Goal: Task Accomplishment & Management: Manage account settings

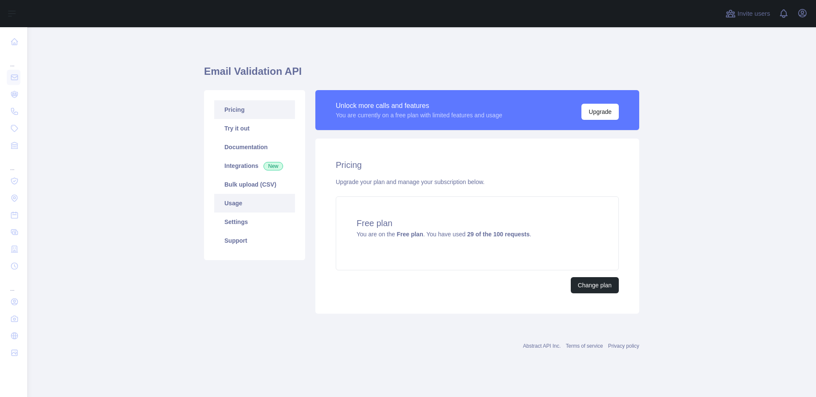
click at [258, 208] on link "Usage" at bounding box center [254, 203] width 81 height 19
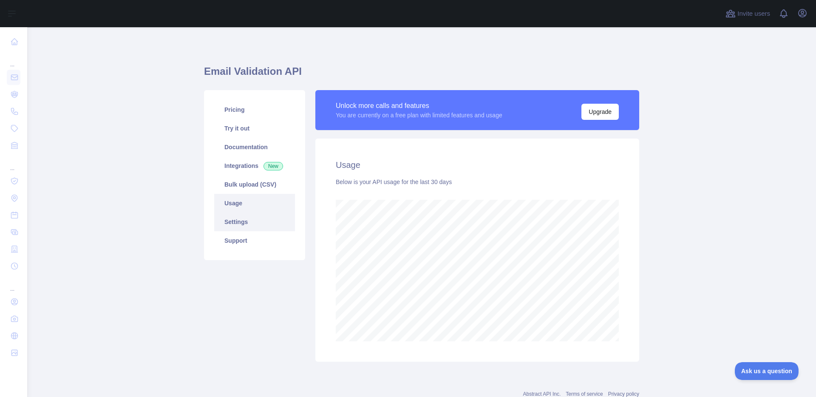
click at [250, 214] on link "Settings" at bounding box center [254, 222] width 81 height 19
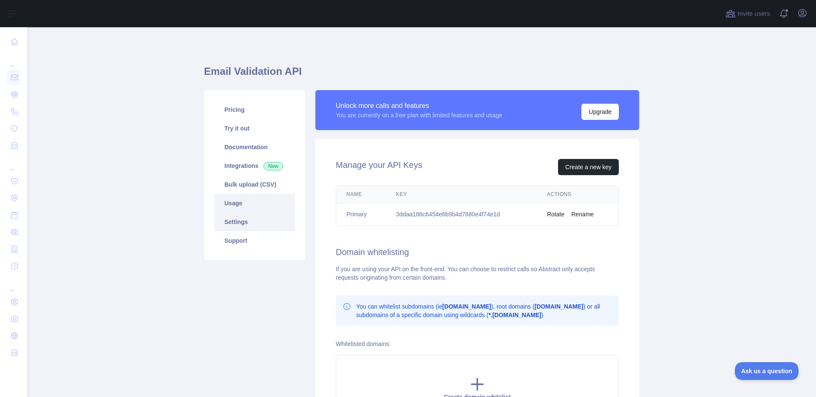
click at [255, 206] on link "Usage" at bounding box center [254, 203] width 81 height 19
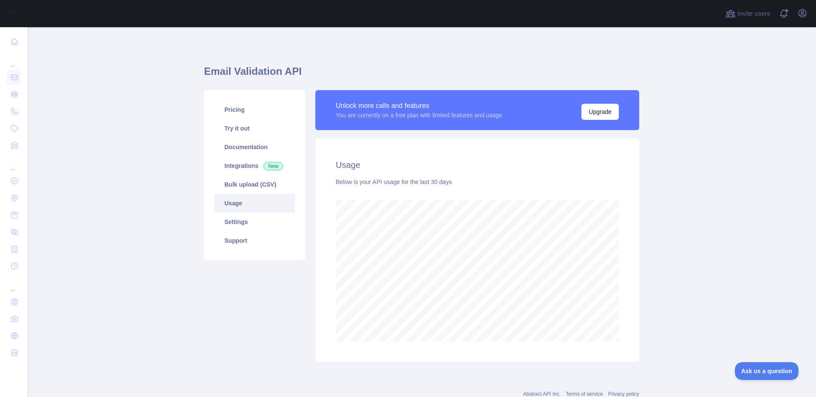
scroll to position [370, 783]
click at [260, 110] on link "Pricing" at bounding box center [254, 109] width 81 height 19
